Goal: Entertainment & Leisure: Consume media (video, audio)

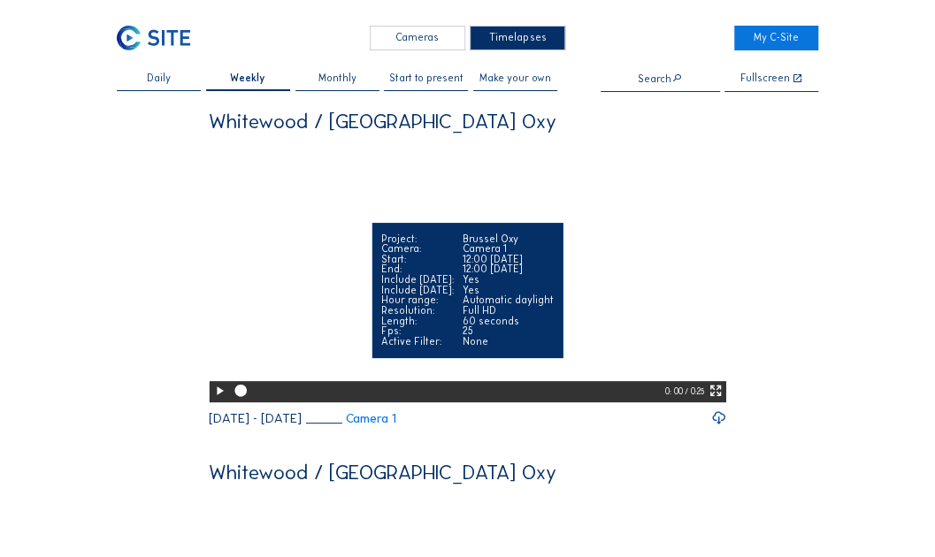
click at [212, 400] on icon at bounding box center [219, 391] width 14 height 17
click at [720, 400] on icon at bounding box center [716, 391] width 14 height 17
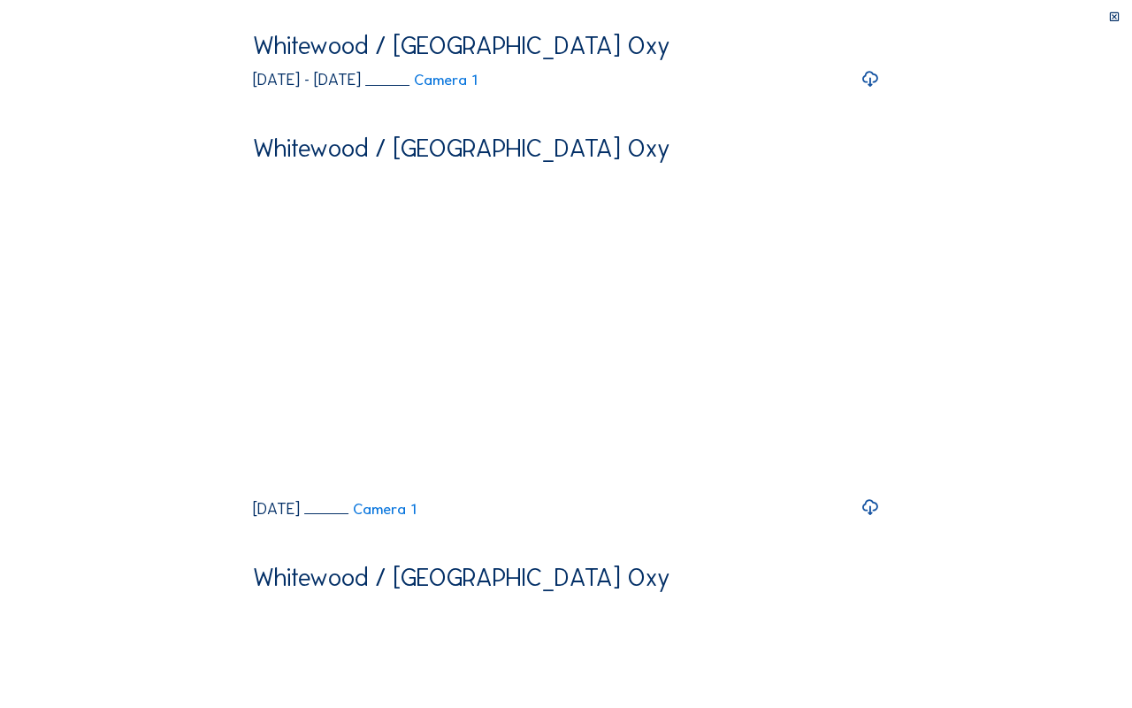
drag, startPoint x: 53, startPoint y: 691, endPoint x: 632, endPoint y: 697, distance: 578.6
